Goal: Task Accomplishment & Management: Use online tool/utility

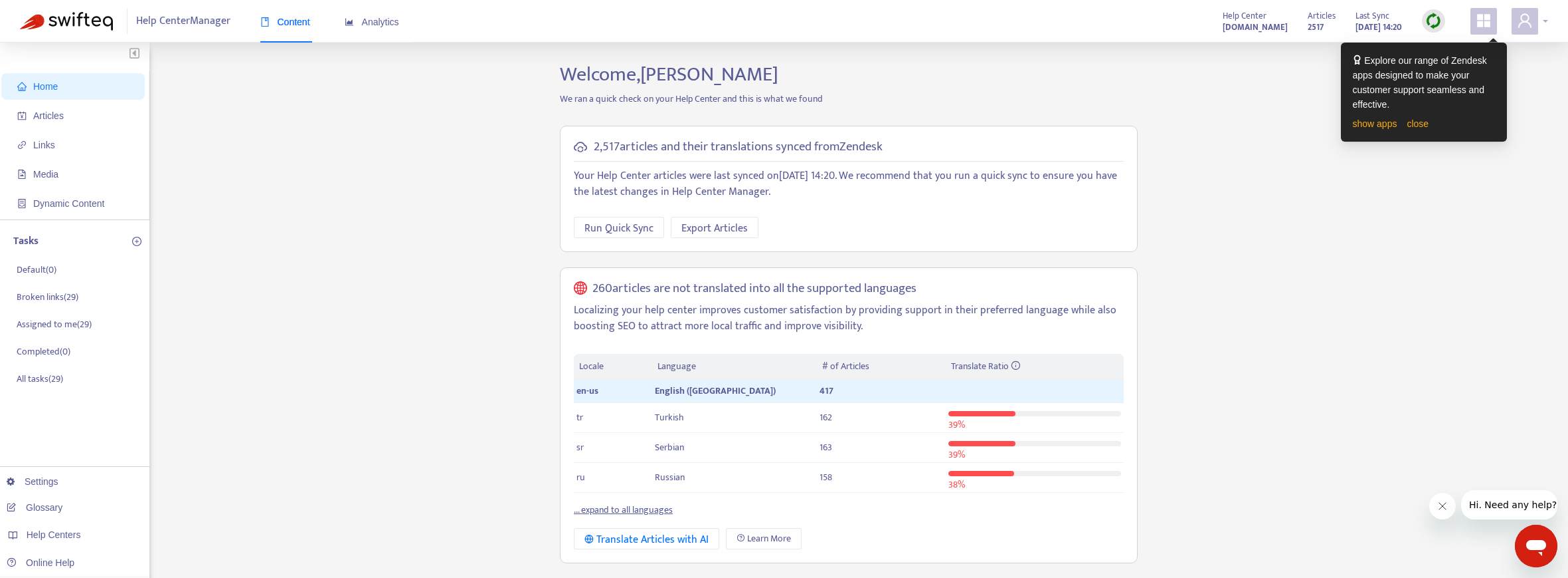
click at [1528, 17] on icon "user" at bounding box center [1526, 20] width 14 height 14
click at [1417, 122] on link "close" at bounding box center [1418, 123] width 22 height 11
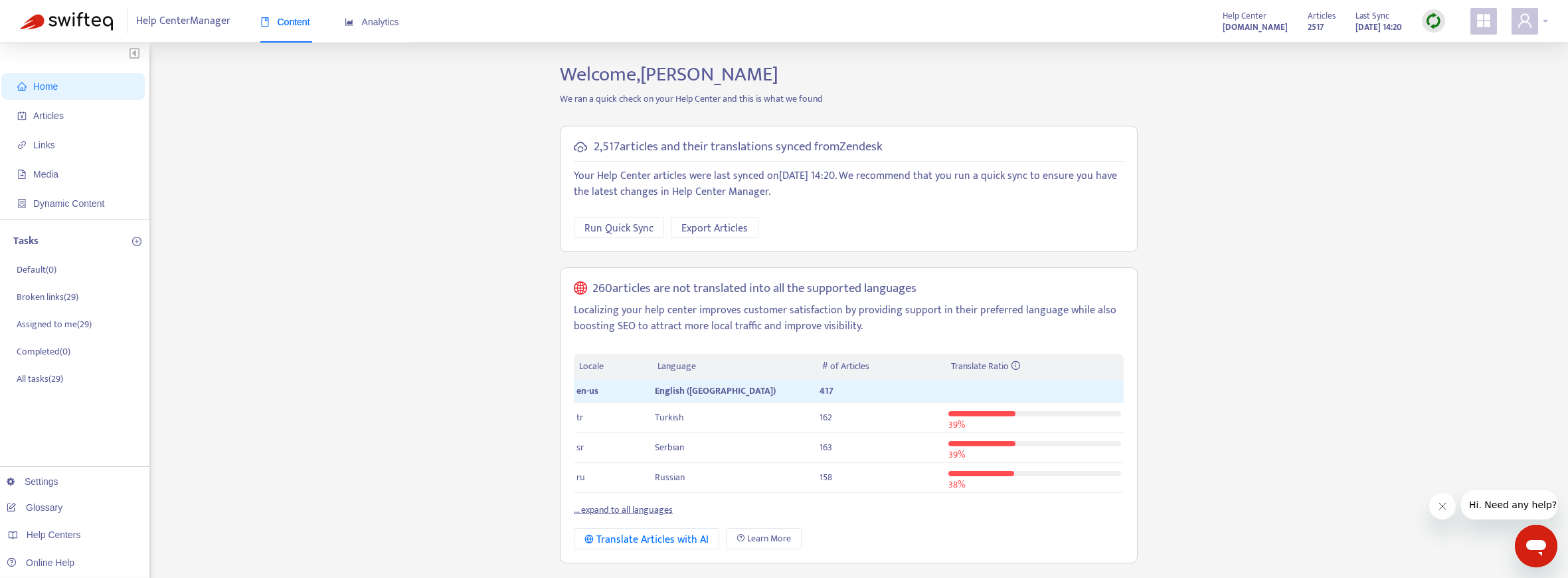
click at [1532, 17] on icon "user" at bounding box center [1525, 20] width 16 height 16
click at [1467, 133] on link "Helpdesk Authorization" at bounding box center [1485, 140] width 106 height 15
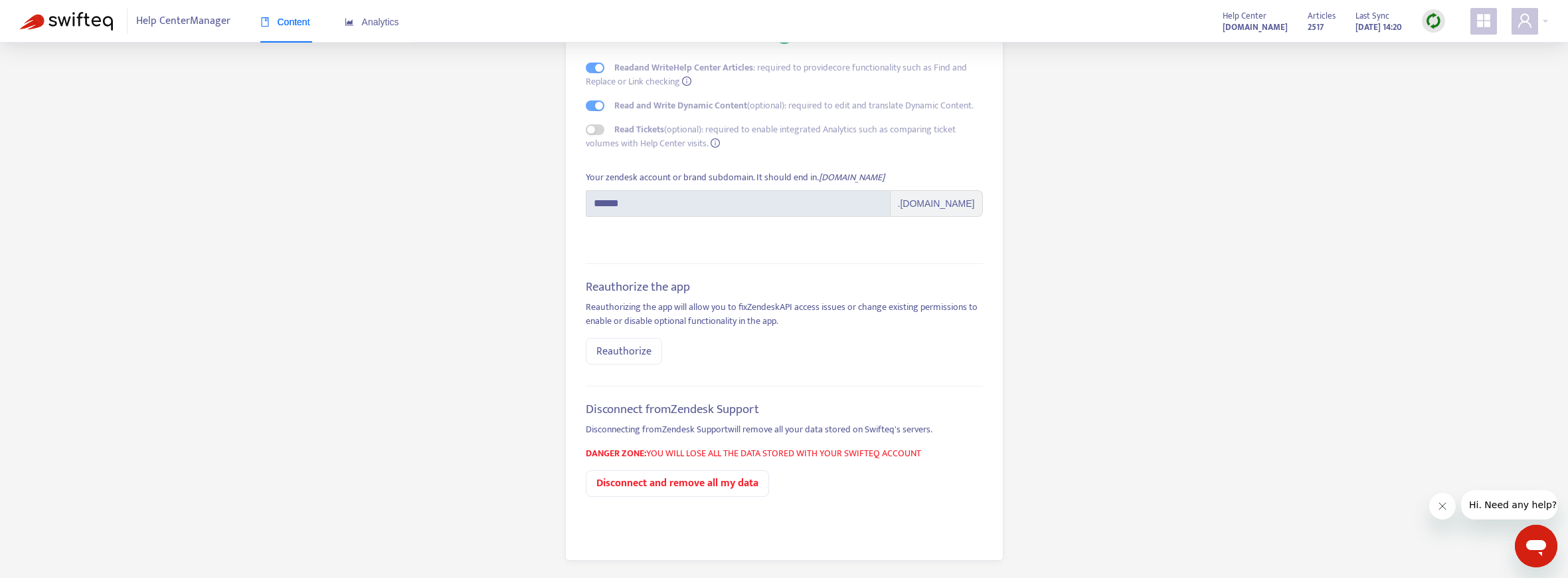
scroll to position [137, 0]
click at [630, 346] on span "Reauthorize" at bounding box center [623, 348] width 55 height 17
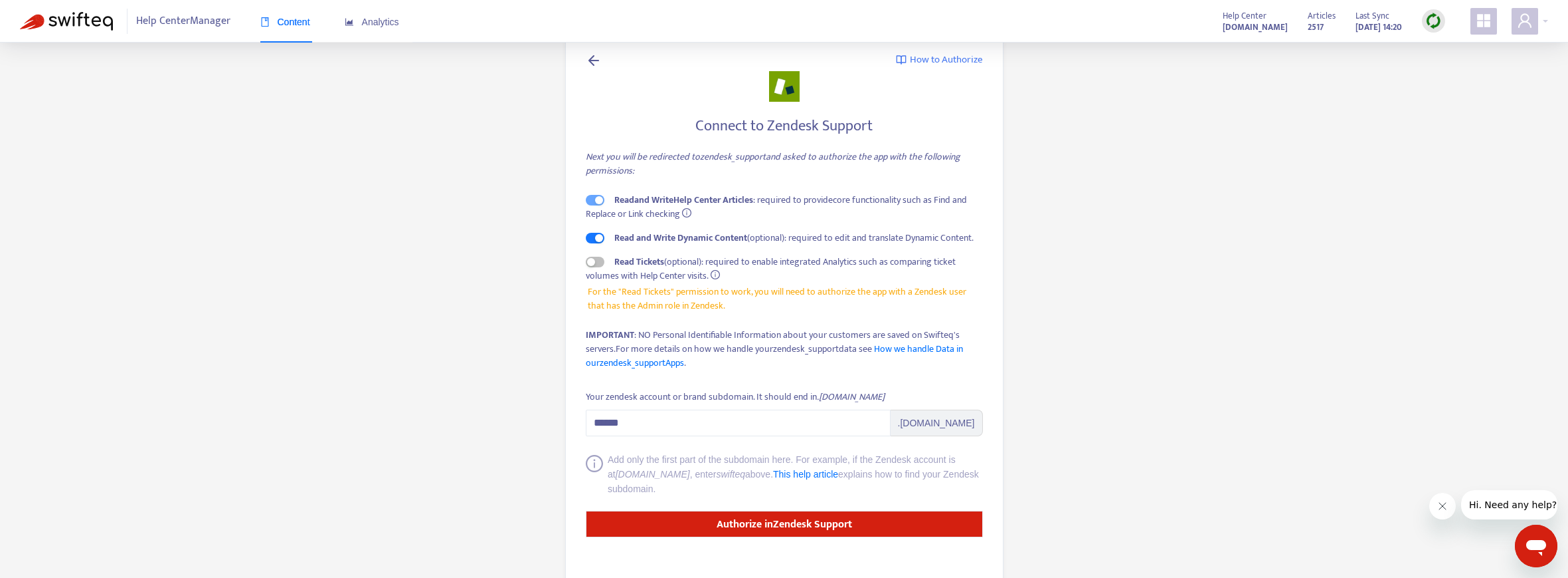
scroll to position [20, 0]
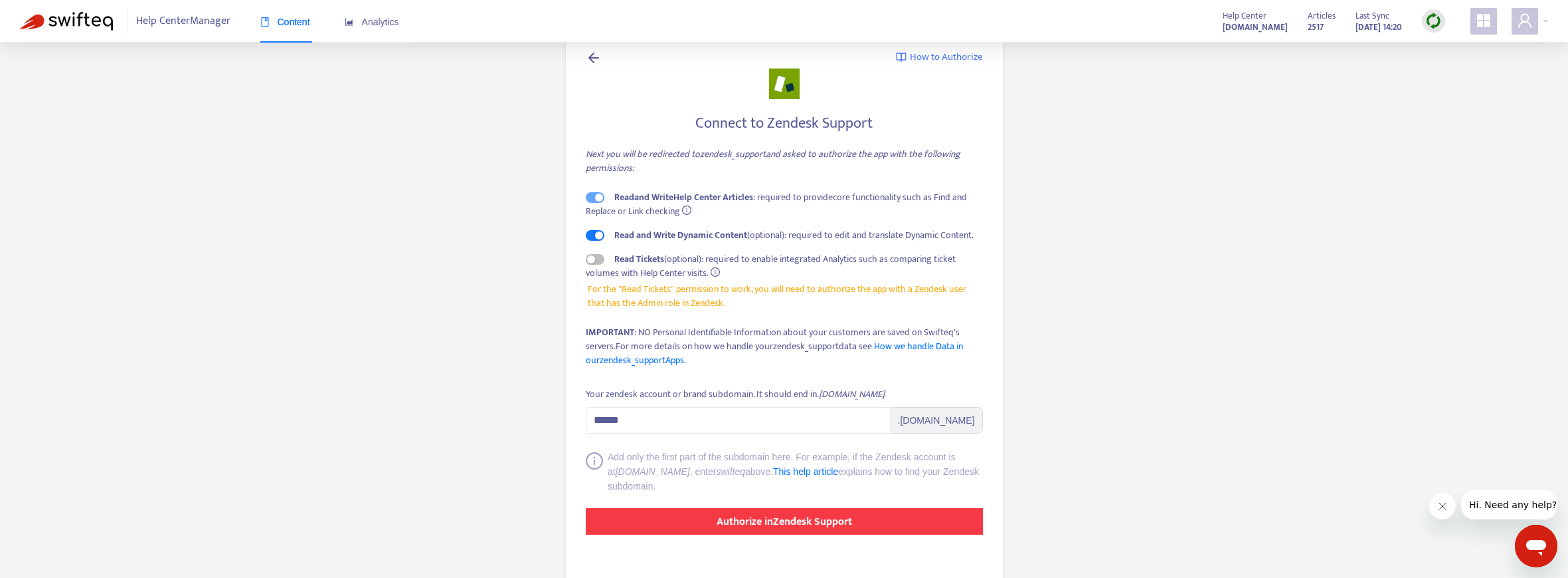
click at [818, 523] on strong "Authorize in Zendesk Support" at bounding box center [785, 521] width 136 height 18
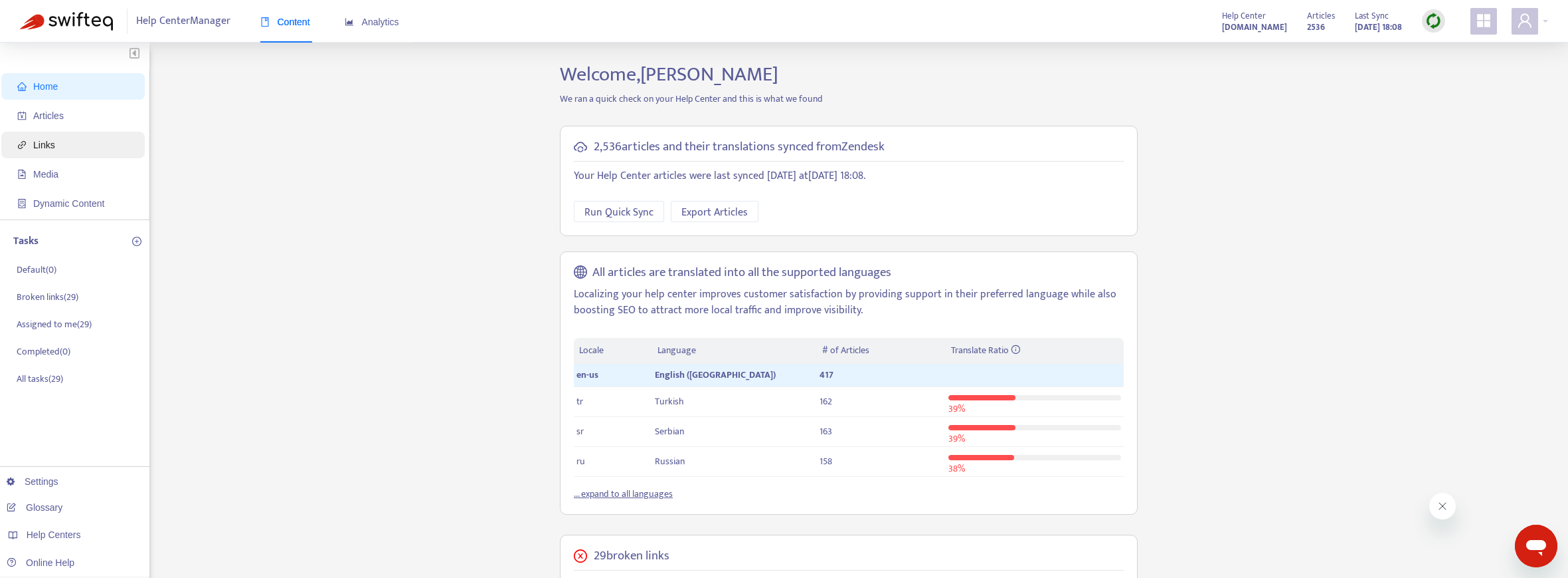
click at [59, 149] on span "Links" at bounding box center [76, 144] width 117 height 26
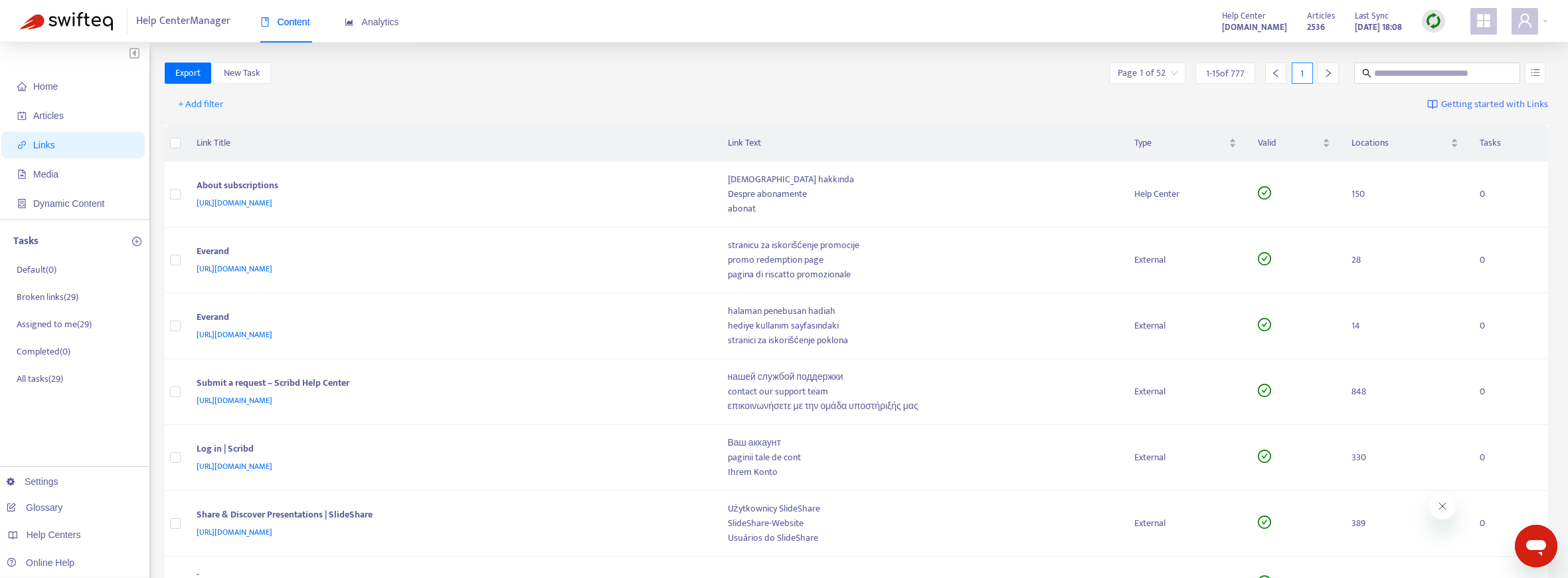
click at [186, 20] on span "Help Center Manager" at bounding box center [183, 21] width 94 height 26
click at [65, 178] on span "Media" at bounding box center [76, 173] width 117 height 26
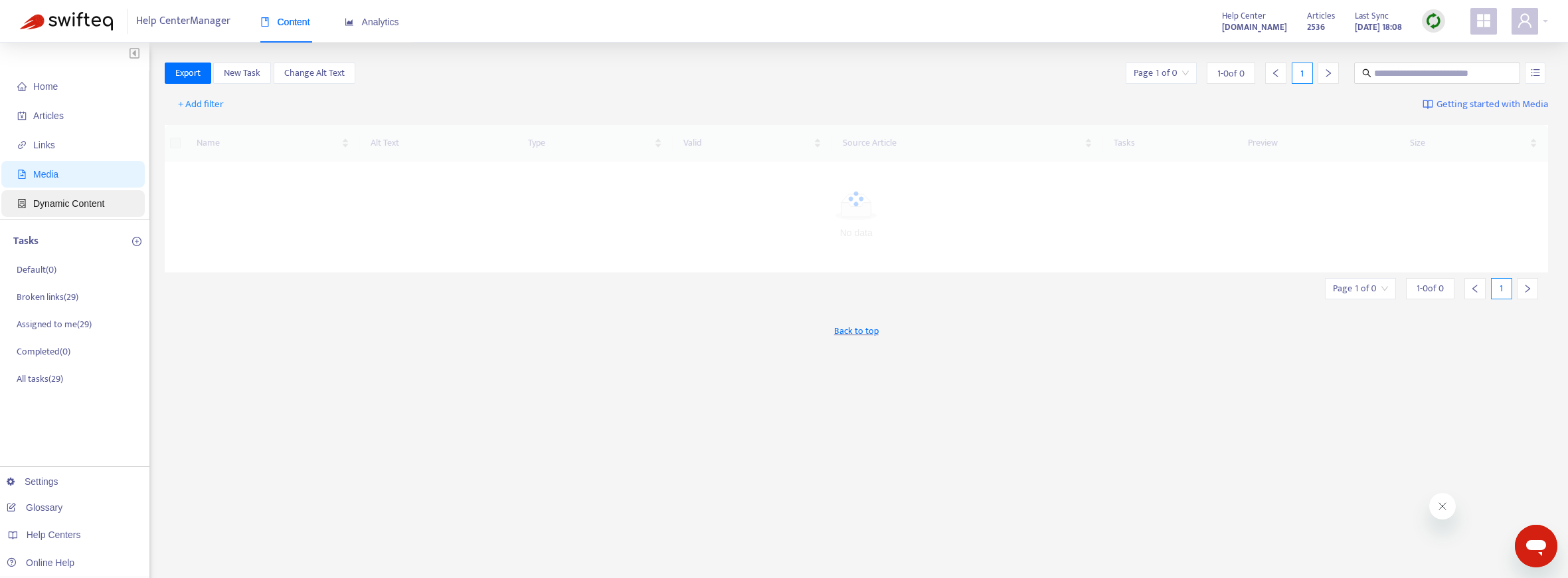
click at [71, 203] on span "Dynamic Content" at bounding box center [69, 203] width 71 height 11
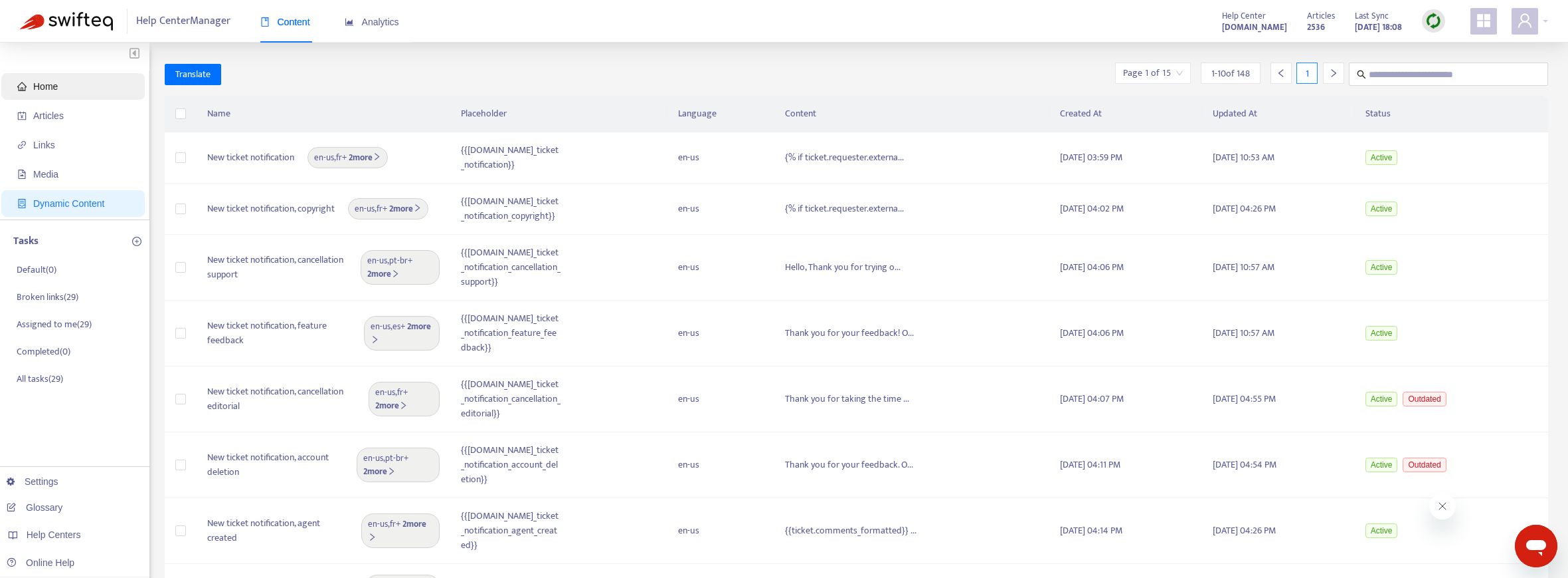
click at [65, 88] on span "Home" at bounding box center [76, 86] width 117 height 26
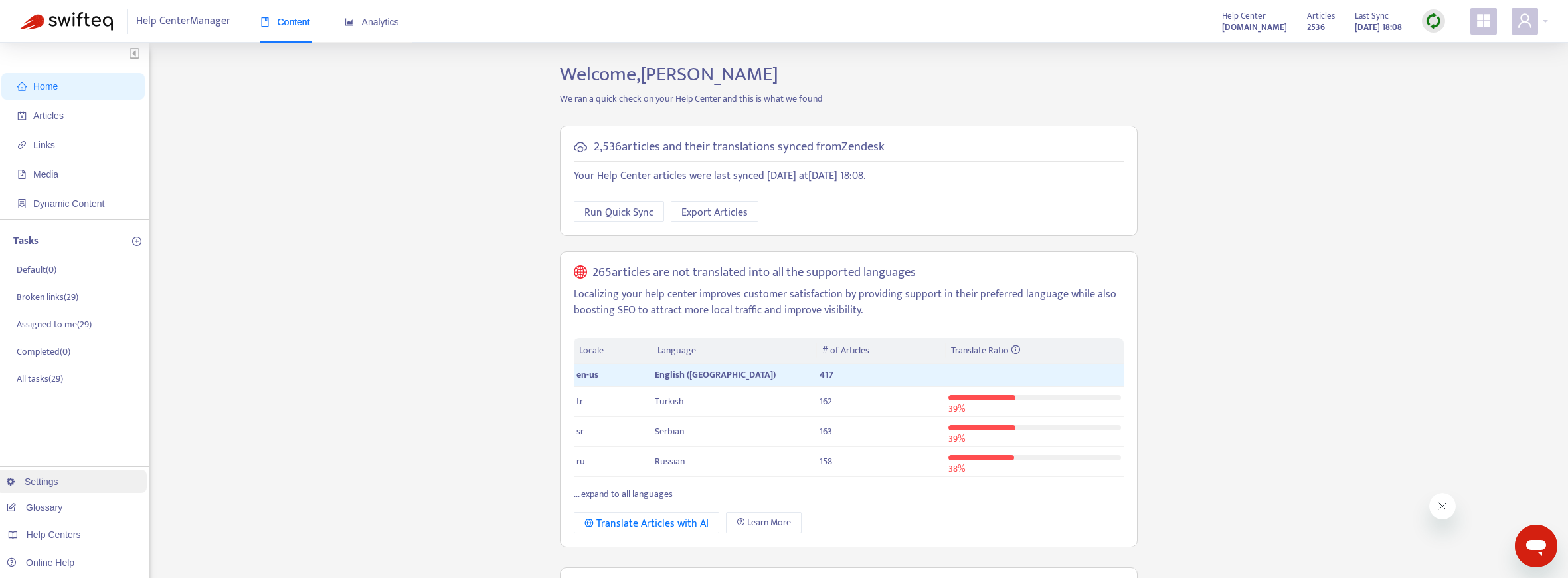
click at [49, 485] on link "Settings" at bounding box center [32, 481] width 52 height 11
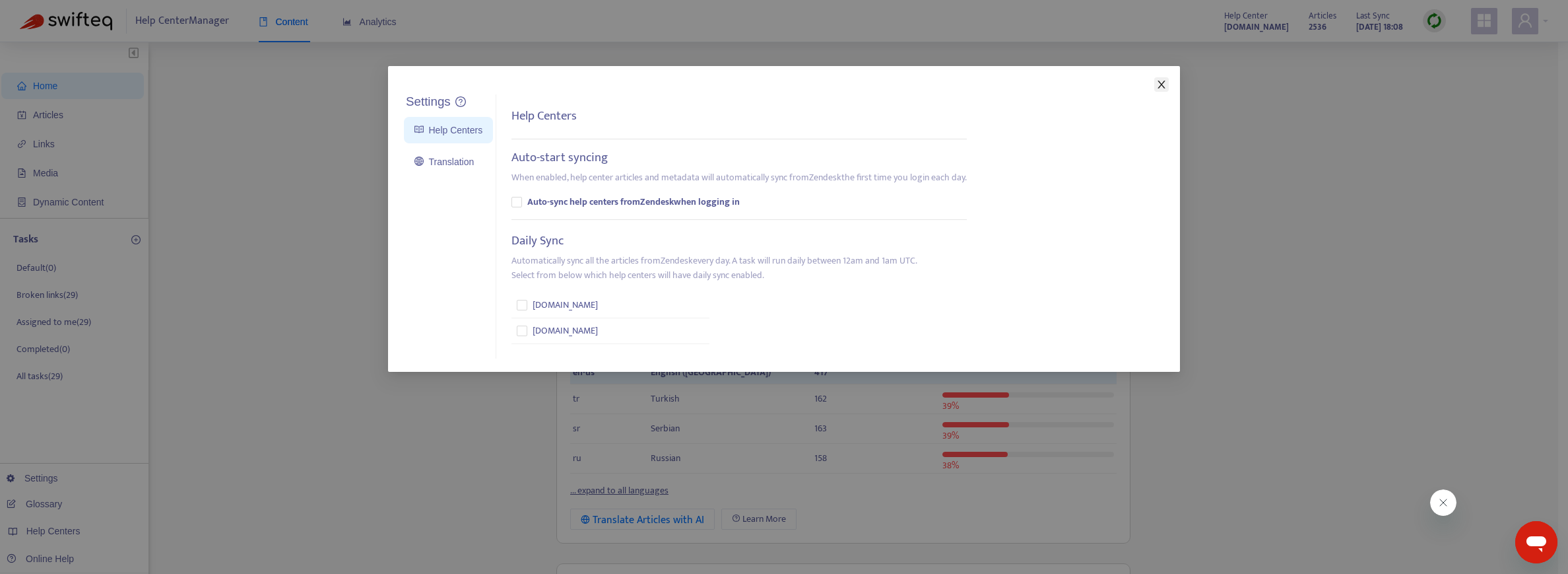
click at [1161, 84] on icon "close" at bounding box center [1161, 84] width 11 height 11
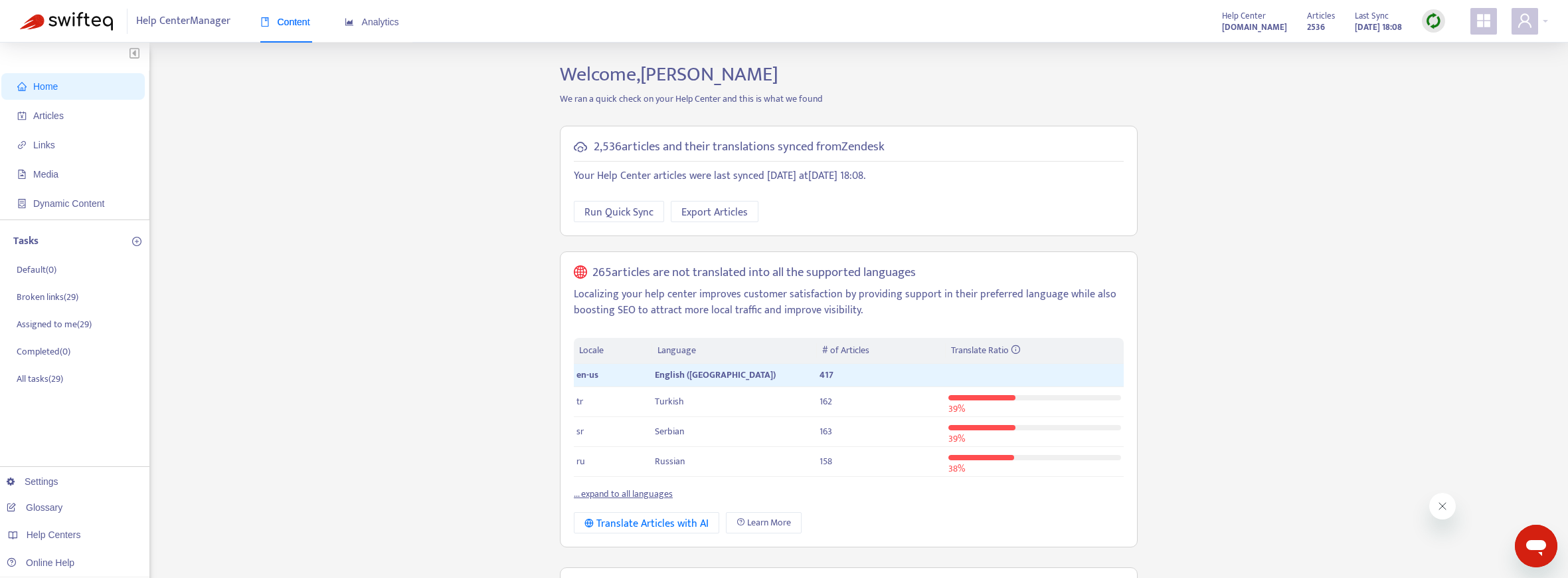
click at [1482, 31] on span at bounding box center [1483, 20] width 26 height 26
click at [1447, 206] on link "Help Center Export" at bounding box center [1410, 205] width 87 height 15
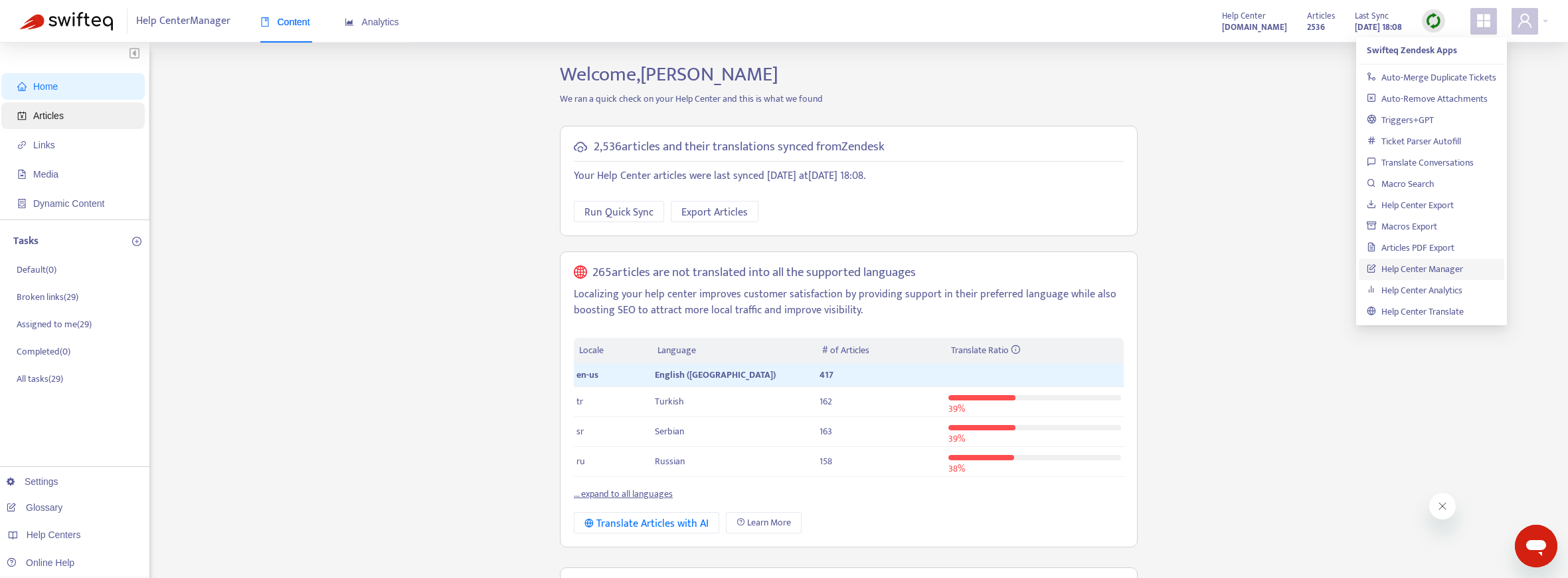
click at [42, 123] on span "Articles" at bounding box center [76, 115] width 117 height 26
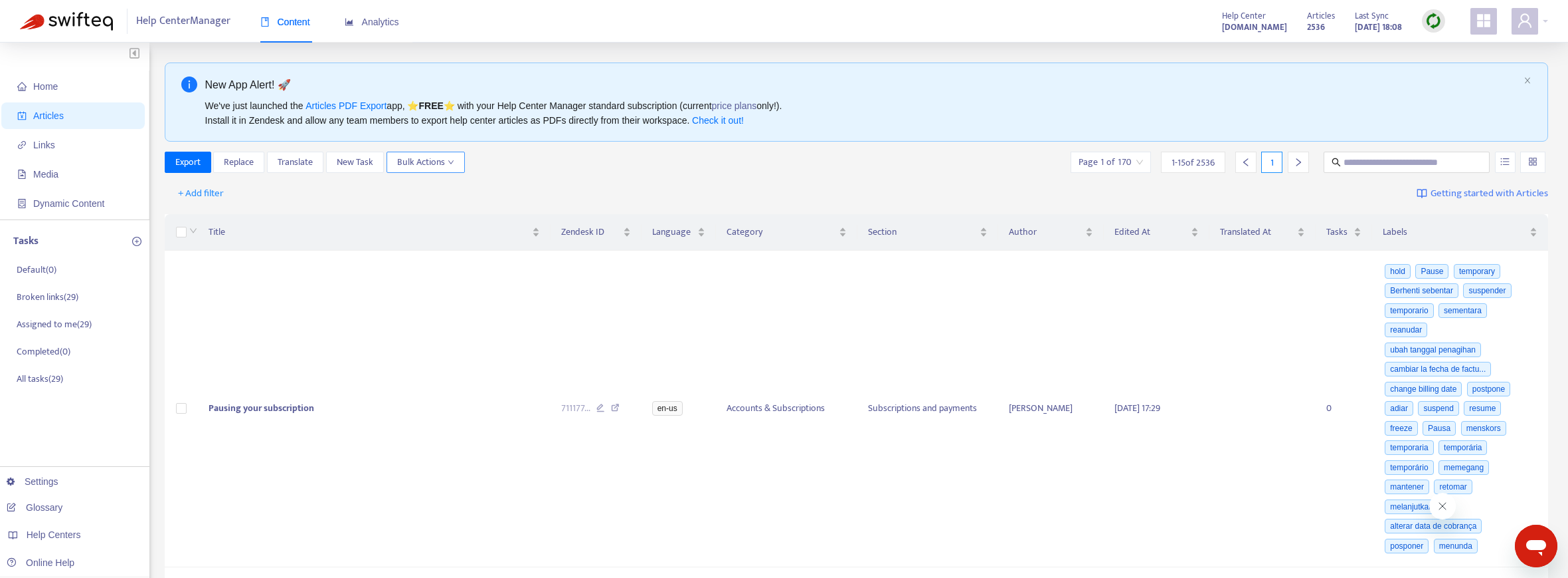
click at [428, 167] on span "Bulk Actions" at bounding box center [426, 162] width 57 height 14
click at [430, 189] on span "Duplicate" at bounding box center [415, 189] width 37 height 15
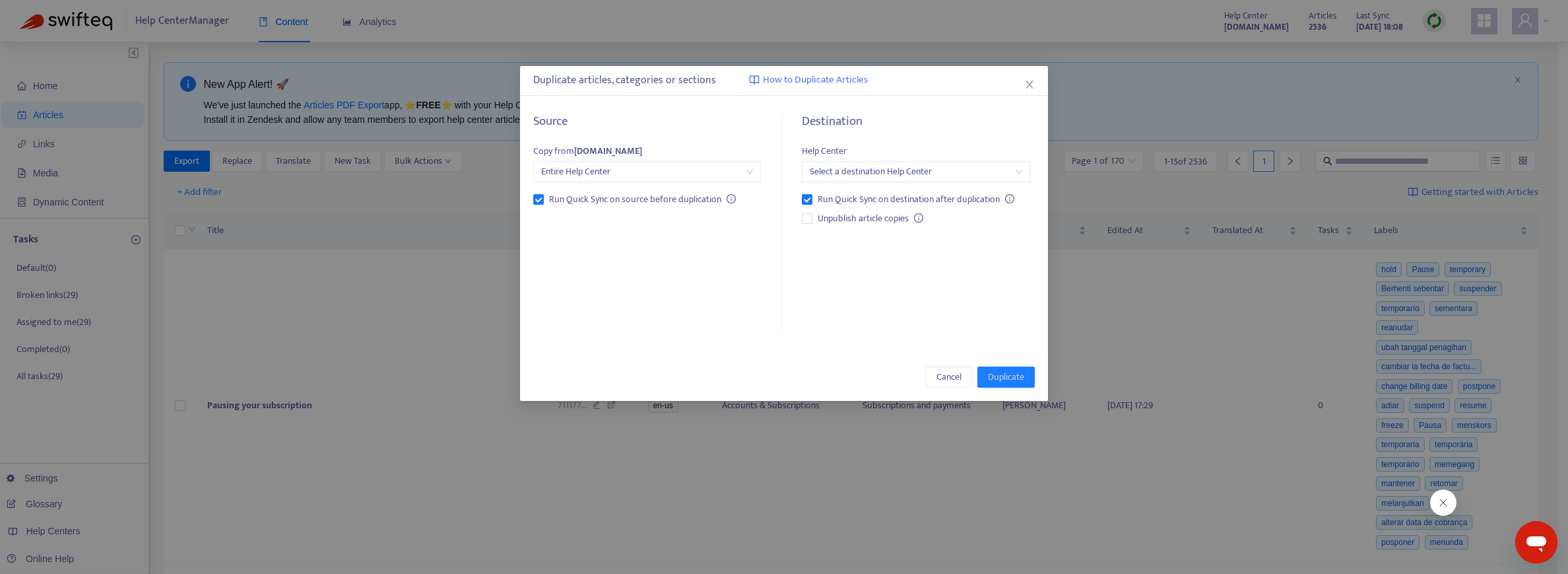
click at [904, 176] on input "search" at bounding box center [916, 171] width 212 height 19
click at [910, 198] on div "[DOMAIN_NAME]" at bounding box center [927, 198] width 230 height 14
